Goal: Transaction & Acquisition: Purchase product/service

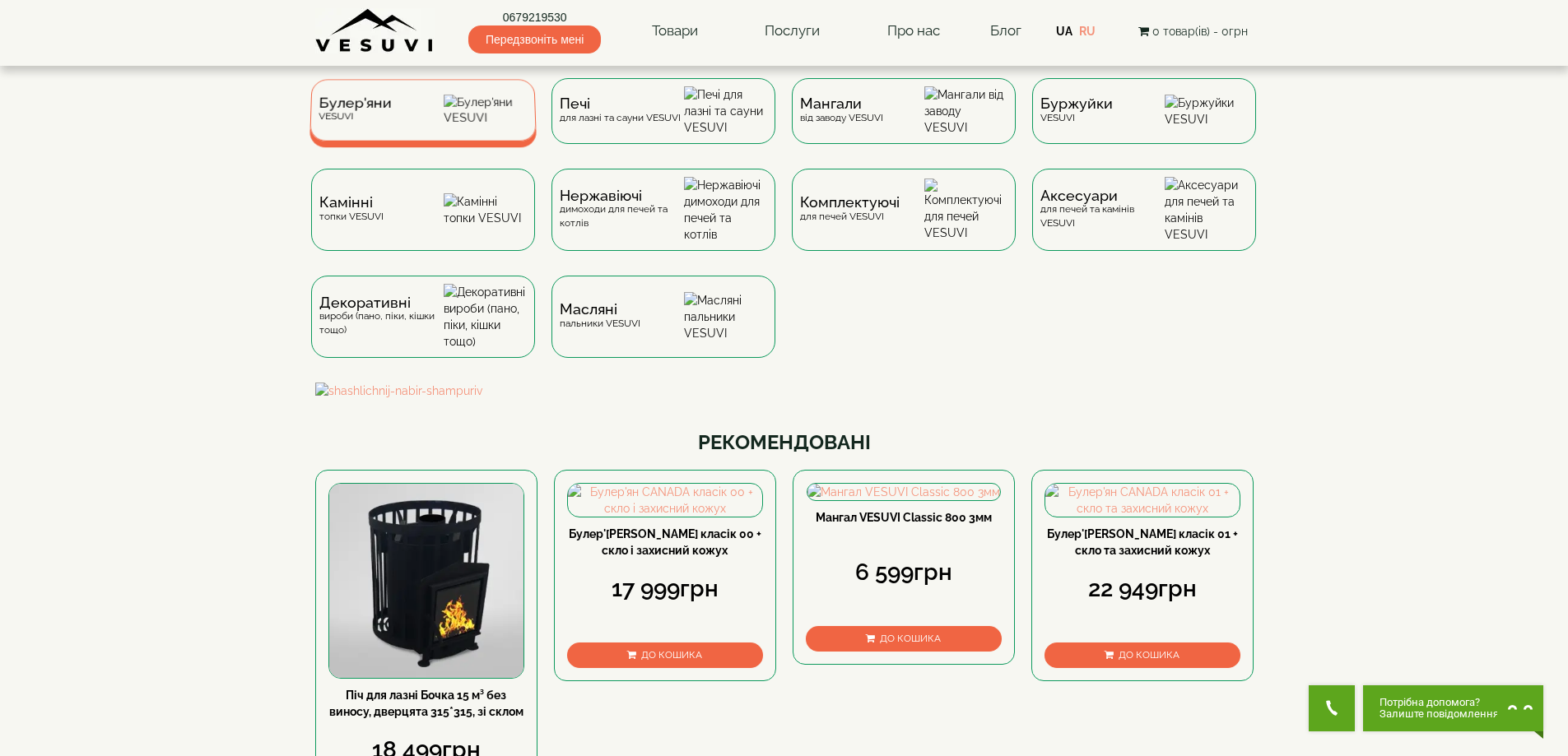
click at [458, 115] on div "Булер'яни VESUVI" at bounding box center [423, 110] width 227 height 62
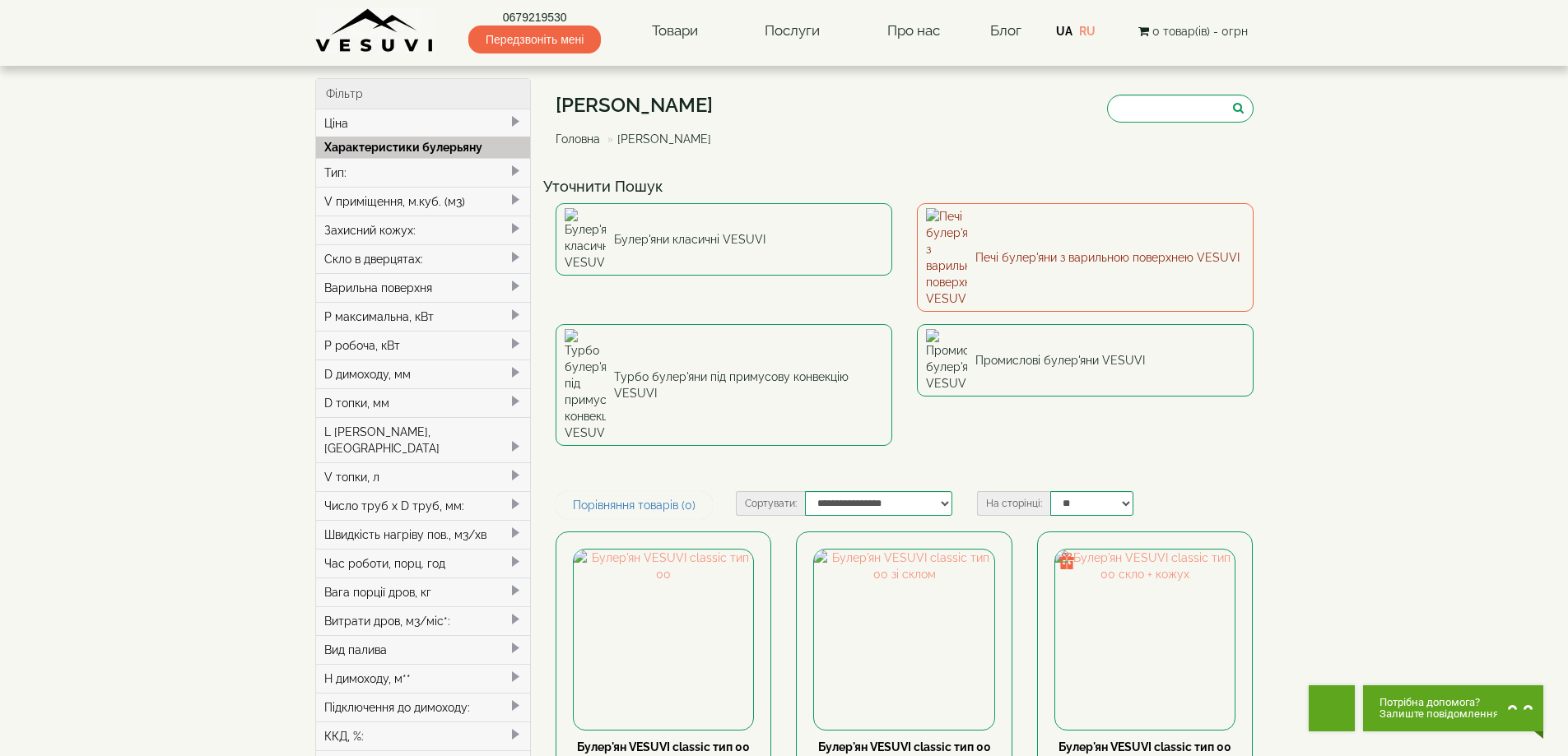
click at [1047, 239] on link "Печі булер'яни з варильною поверхнею VESUVI" at bounding box center [1085, 258] width 337 height 109
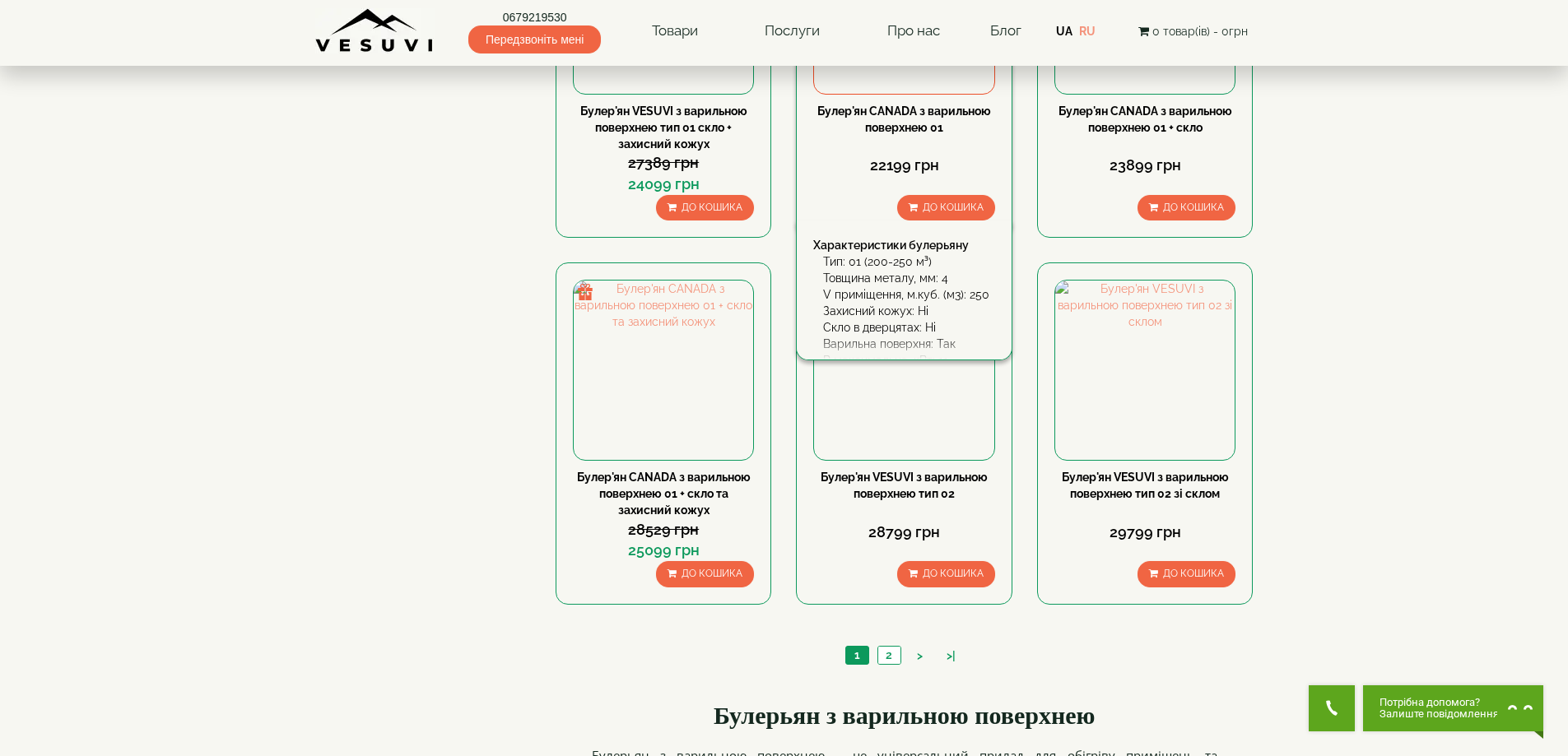
scroll to position [1645, 0]
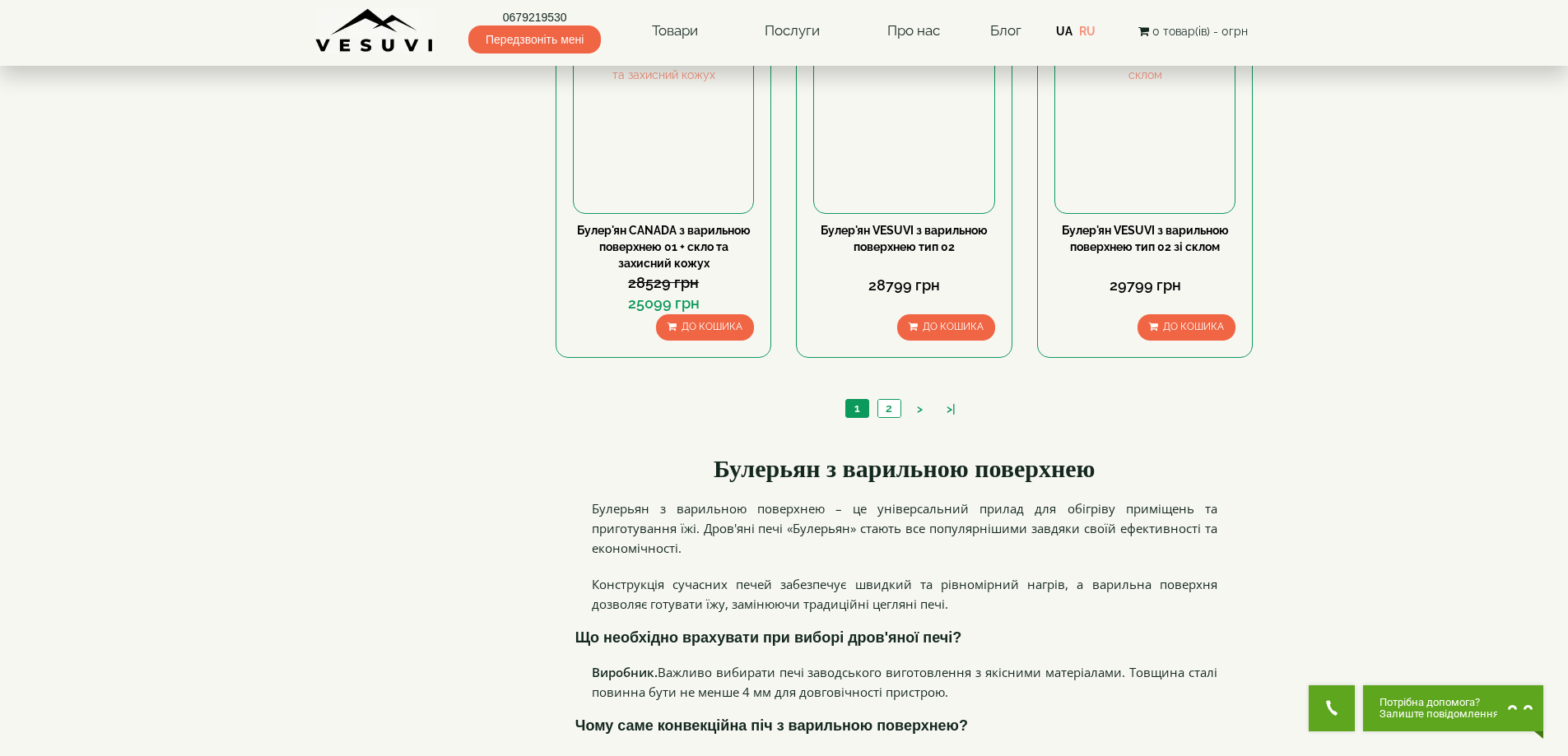
click at [899, 393] on div "1 2 > >|" at bounding box center [904, 411] width 698 height 56
click at [892, 406] on link "2" at bounding box center [889, 409] width 23 height 18
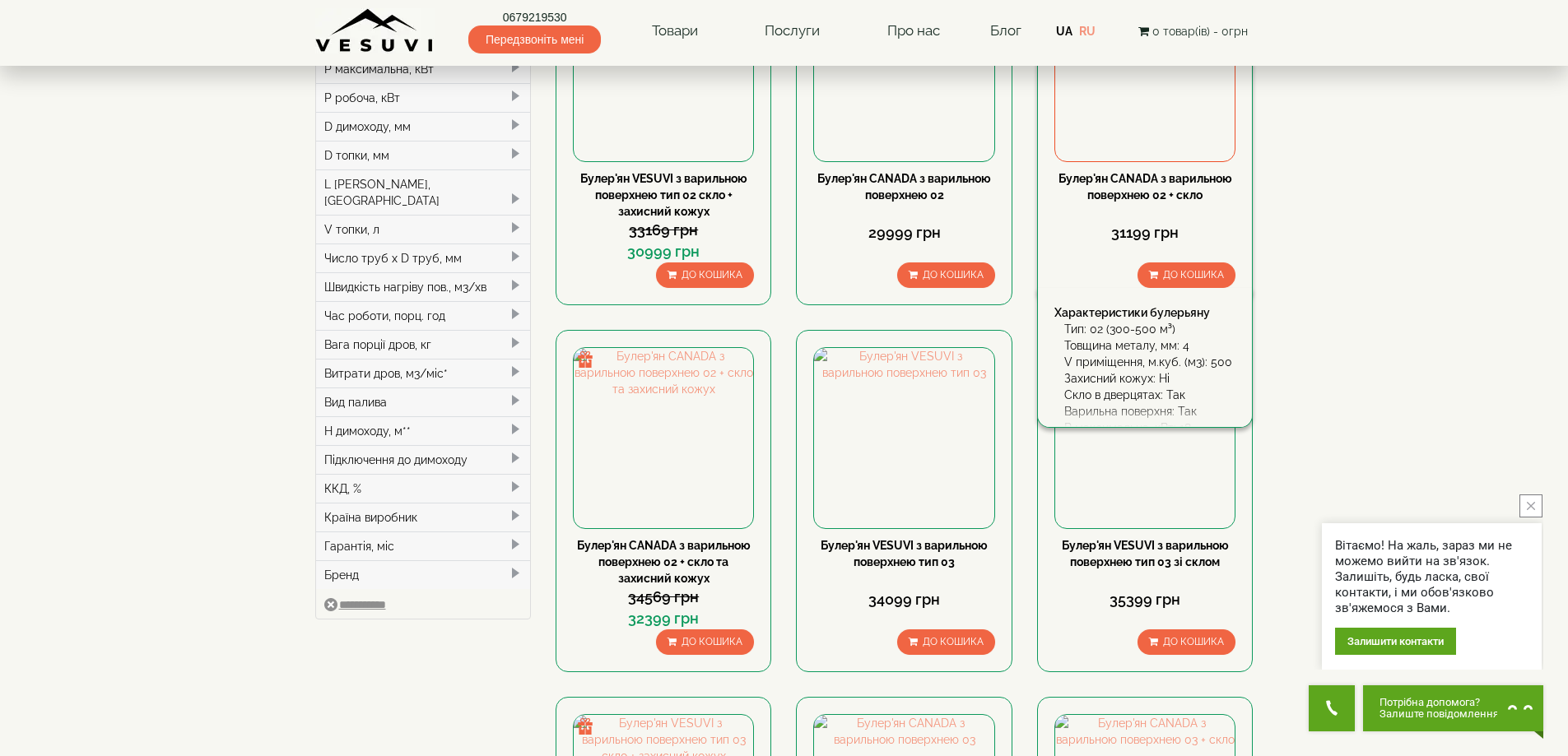
scroll to position [329, 0]
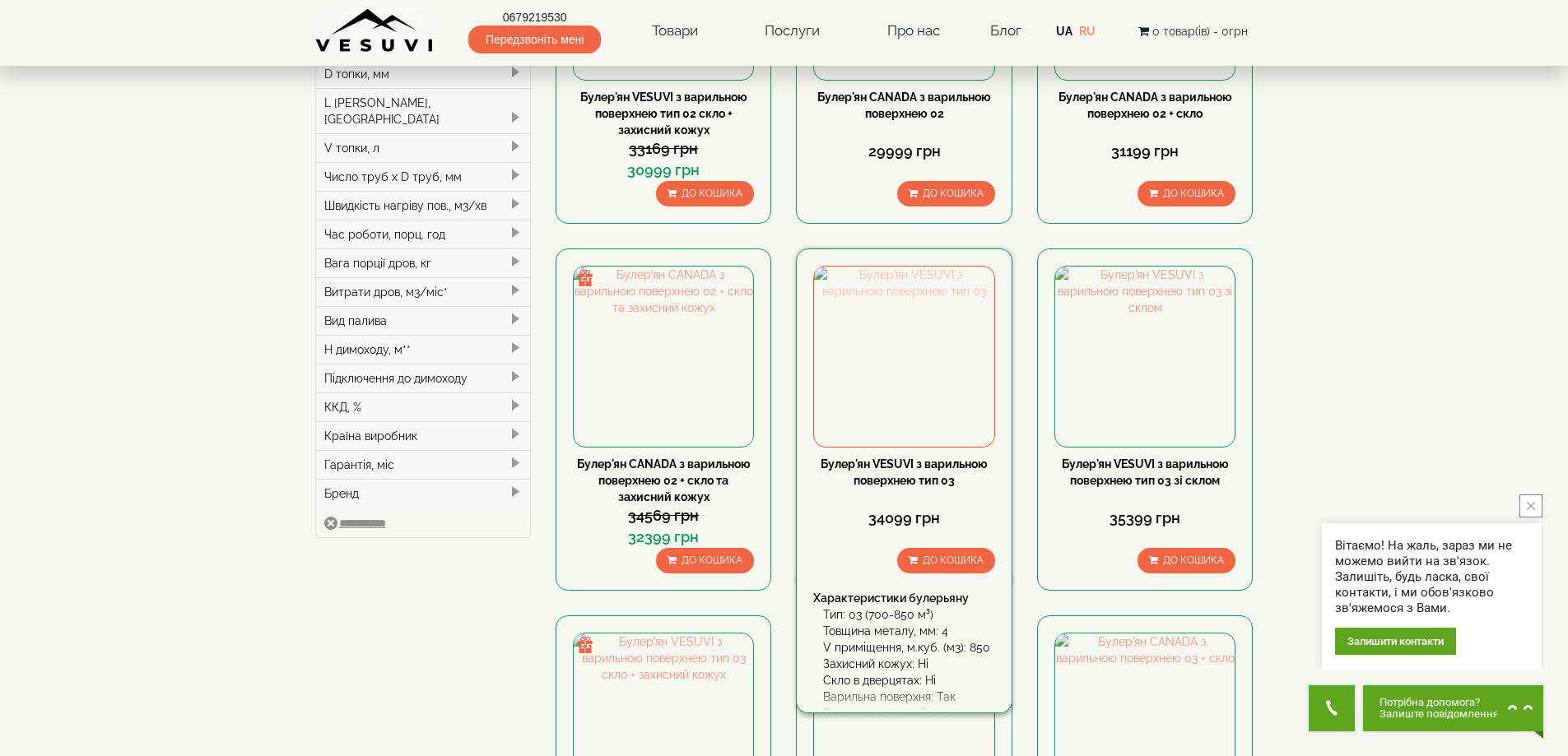
click at [935, 356] on img at bounding box center [903, 356] width 180 height 180
